Goal: Task Accomplishment & Management: Complete application form

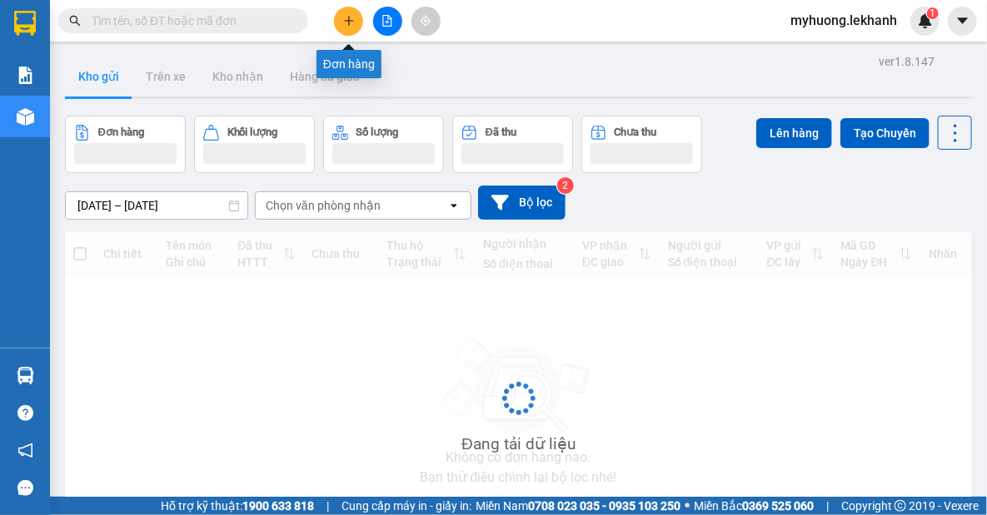
click at [354, 22] on icon "plus" at bounding box center [349, 21] width 12 height 12
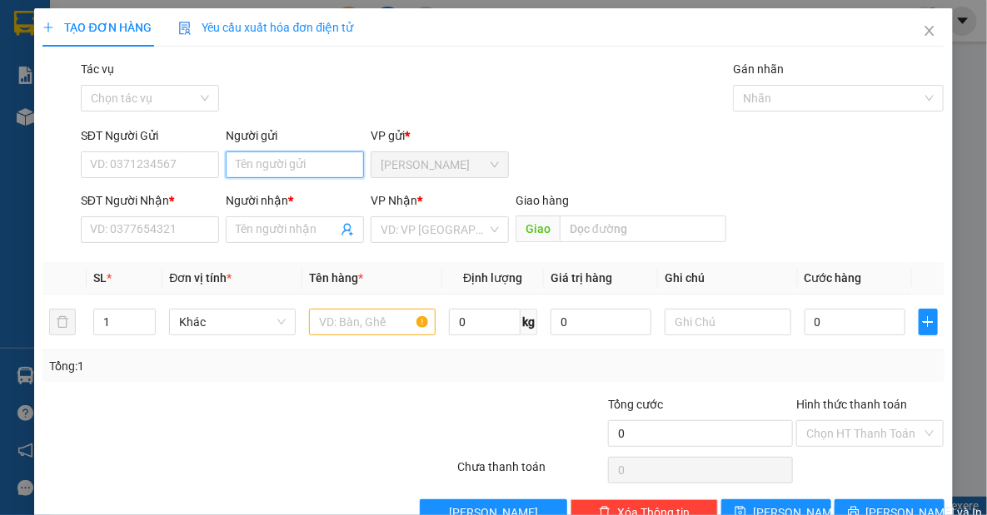
click at [315, 170] on input "Người gửi" at bounding box center [295, 165] width 138 height 27
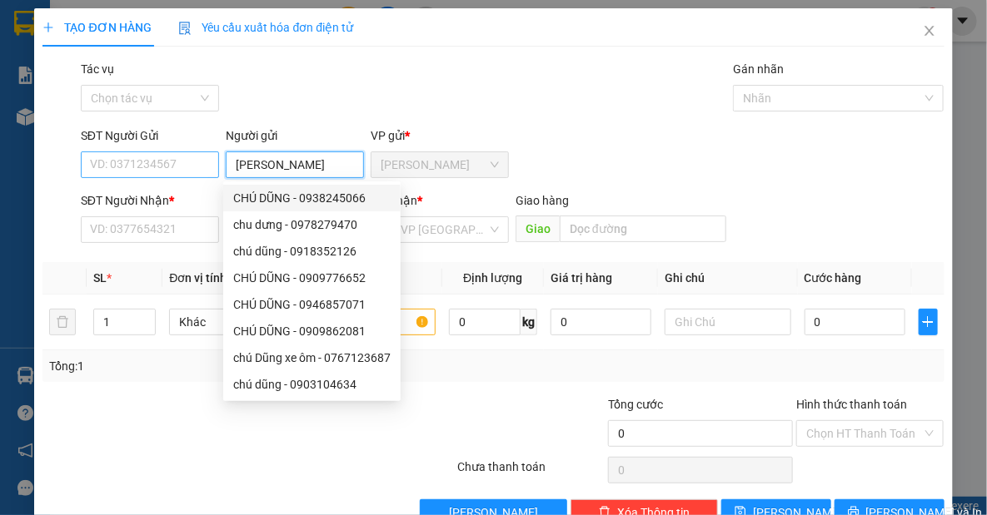
type input "[PERSON_NAME]"
click at [140, 172] on input "SĐT Người Gửi" at bounding box center [150, 165] width 138 height 27
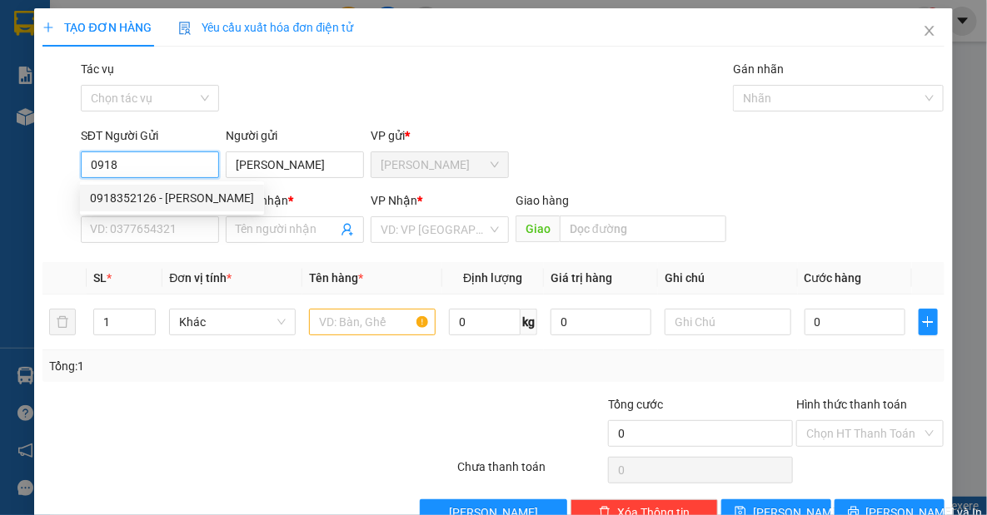
click at [132, 199] on div "0918352126 - [PERSON_NAME]" at bounding box center [172, 198] width 164 height 18
type input "0918352126"
type input "chú dũng"
type input "0972096521"
type input "dung"
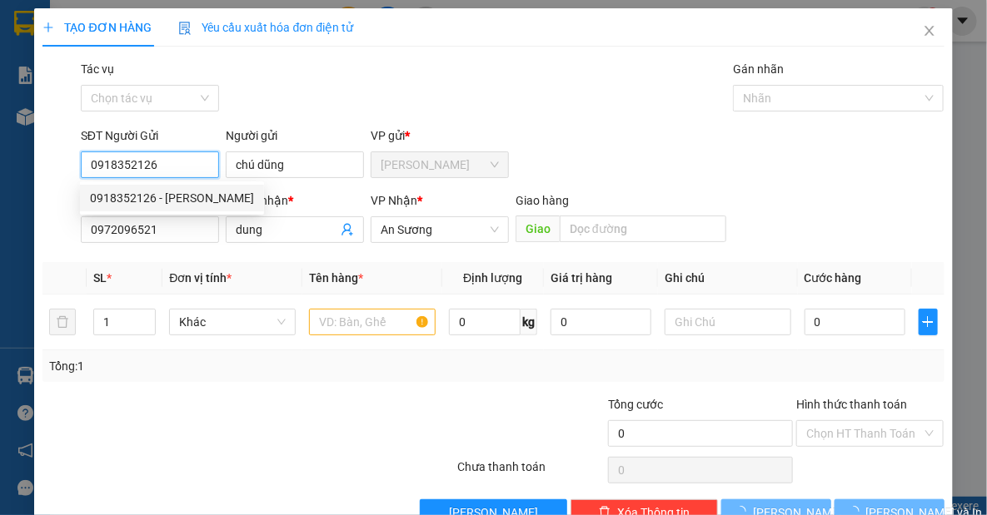
type input "40.000"
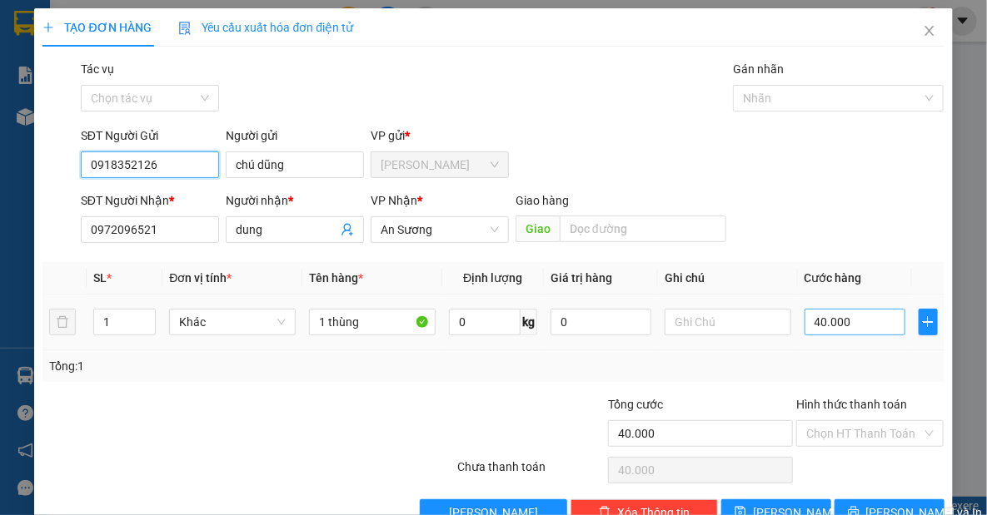
type input "0918352126"
click at [812, 323] on input "40.000" at bounding box center [854, 322] width 101 height 27
type input "3"
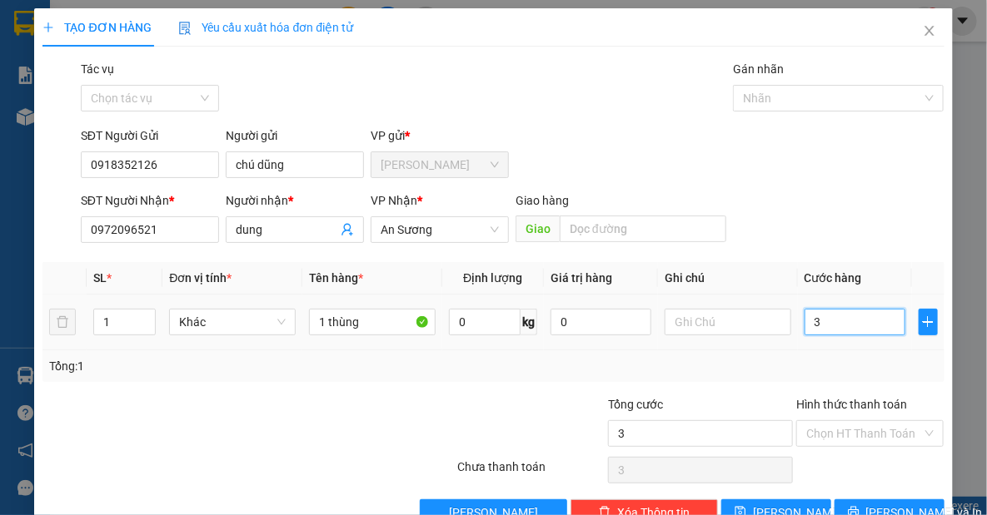
type input "30"
type input "30.000"
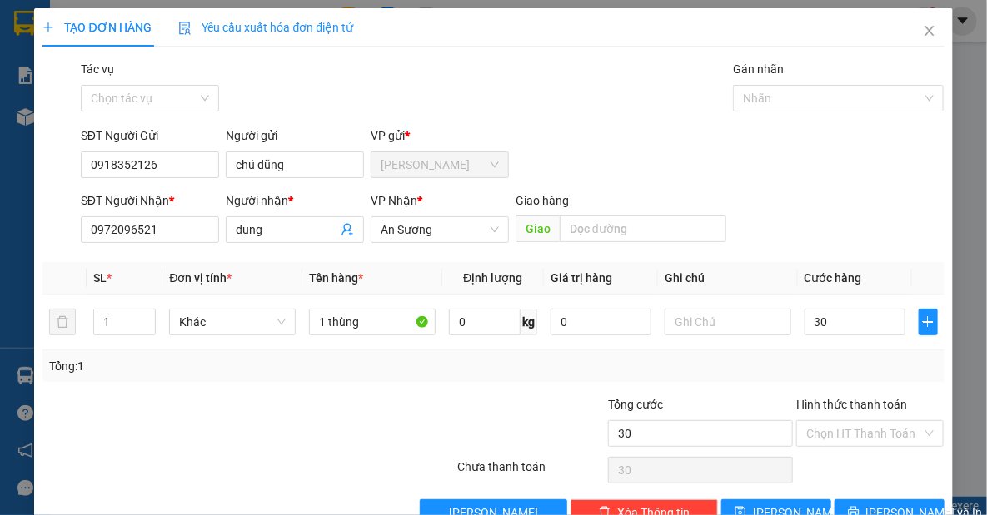
type input "30.000"
click at [726, 391] on div "Transit Pickup Surcharge Ids Transit Deliver Surcharge Ids Transit Deliver Surc…" at bounding box center [492, 293] width 901 height 466
click at [845, 431] on input "Hình thức thanh toán" at bounding box center [864, 433] width 116 height 25
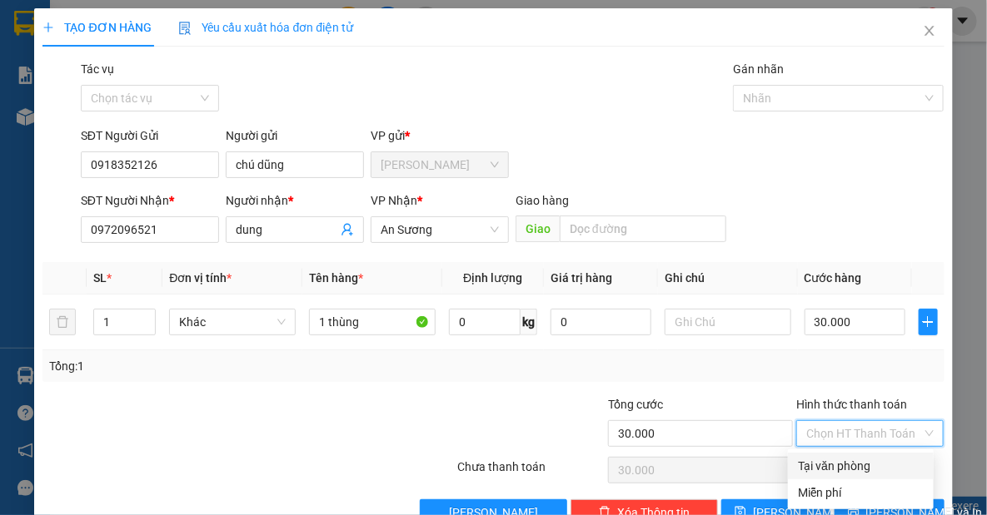
click at [834, 470] on div "Tại văn phòng" at bounding box center [861, 466] width 126 height 18
type input "0"
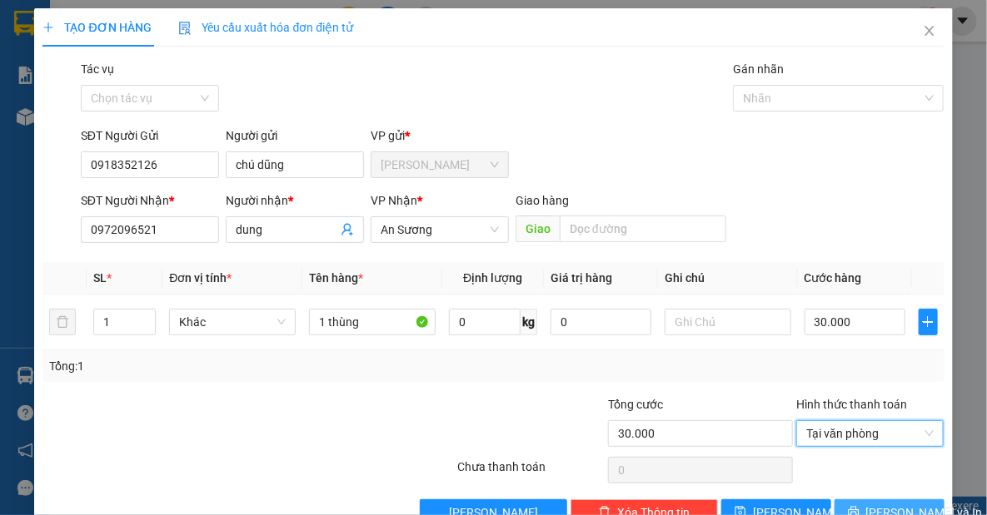
scroll to position [42, 0]
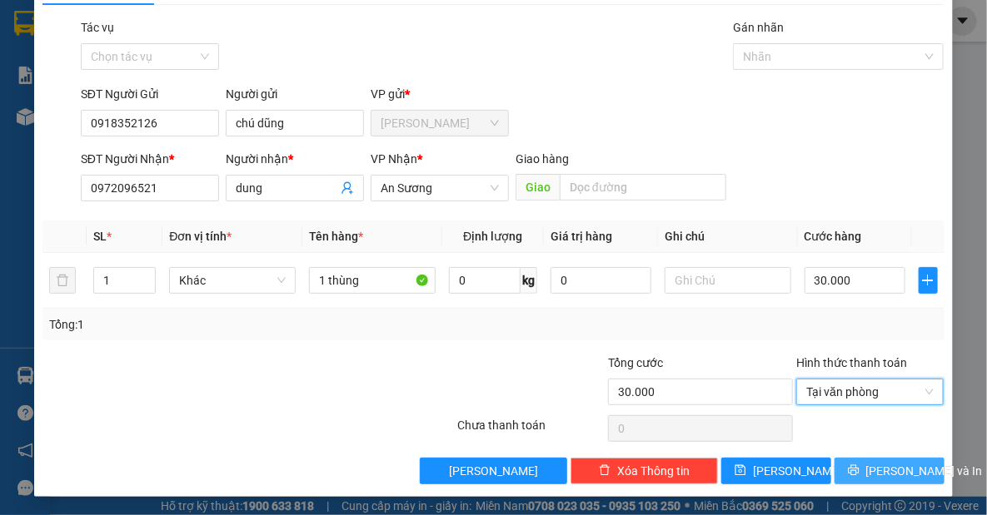
click at [889, 471] on span "[PERSON_NAME] và In" at bounding box center [924, 471] width 117 height 18
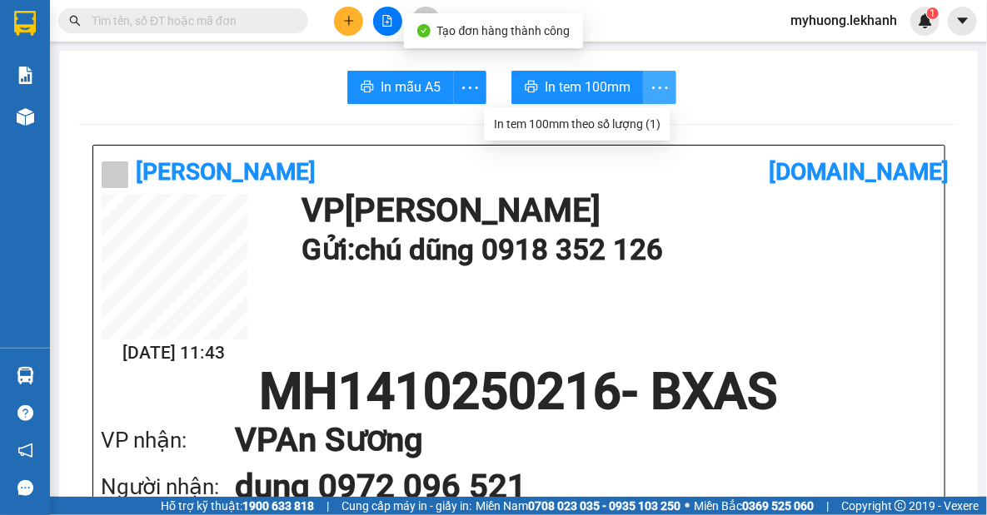
click at [651, 83] on icon "more" at bounding box center [660, 87] width 21 height 21
click at [655, 122] on div "In tem 100mm theo số lượng (1)" at bounding box center [577, 124] width 167 height 18
